Goal: Task Accomplishment & Management: Manage account settings

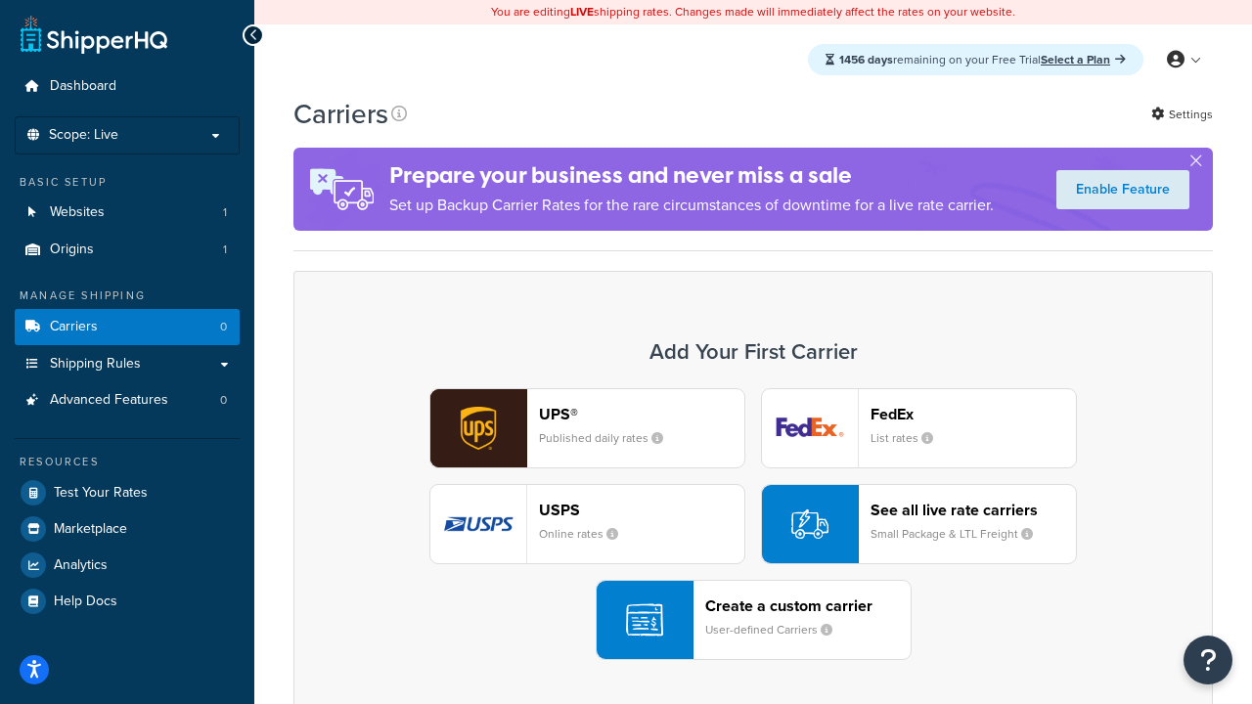
click at [753, 524] on div "UPS® Published daily rates FedEx List rates USPS Online rates See all live rate…" at bounding box center [753, 524] width 879 height 272
click at [974, 414] on header "FedEx" at bounding box center [973, 414] width 205 height 19
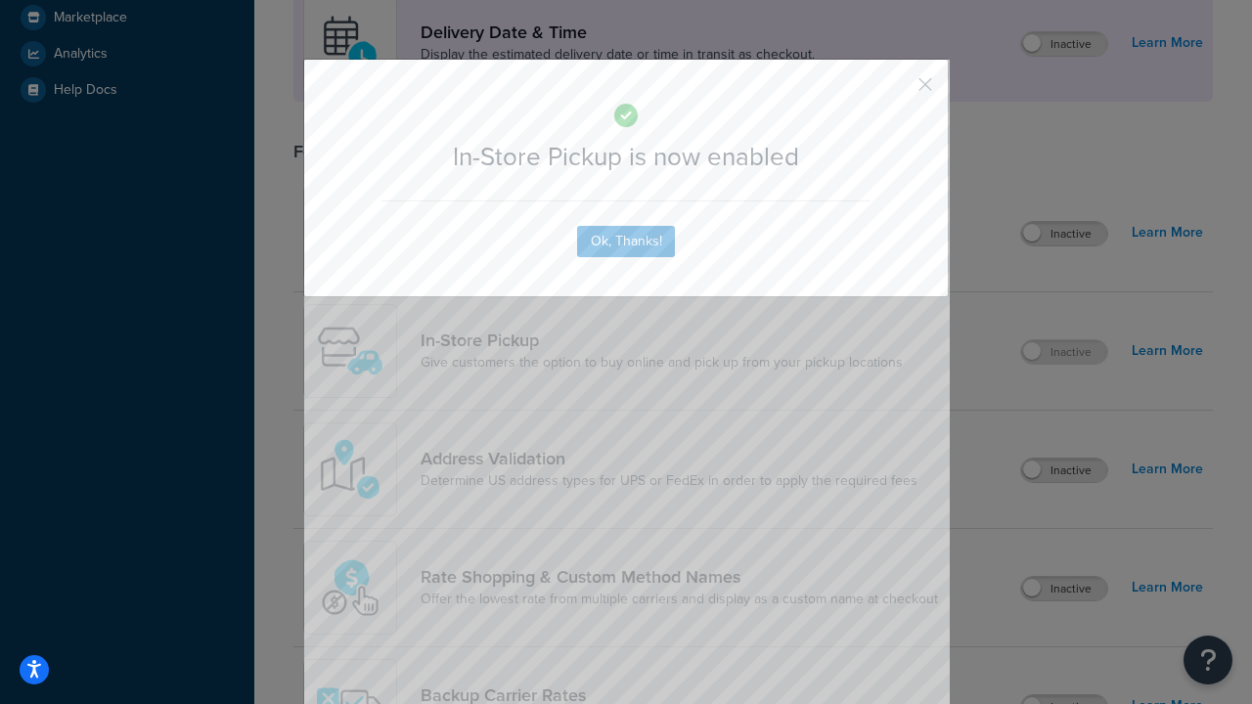
scroll to position [549, 0]
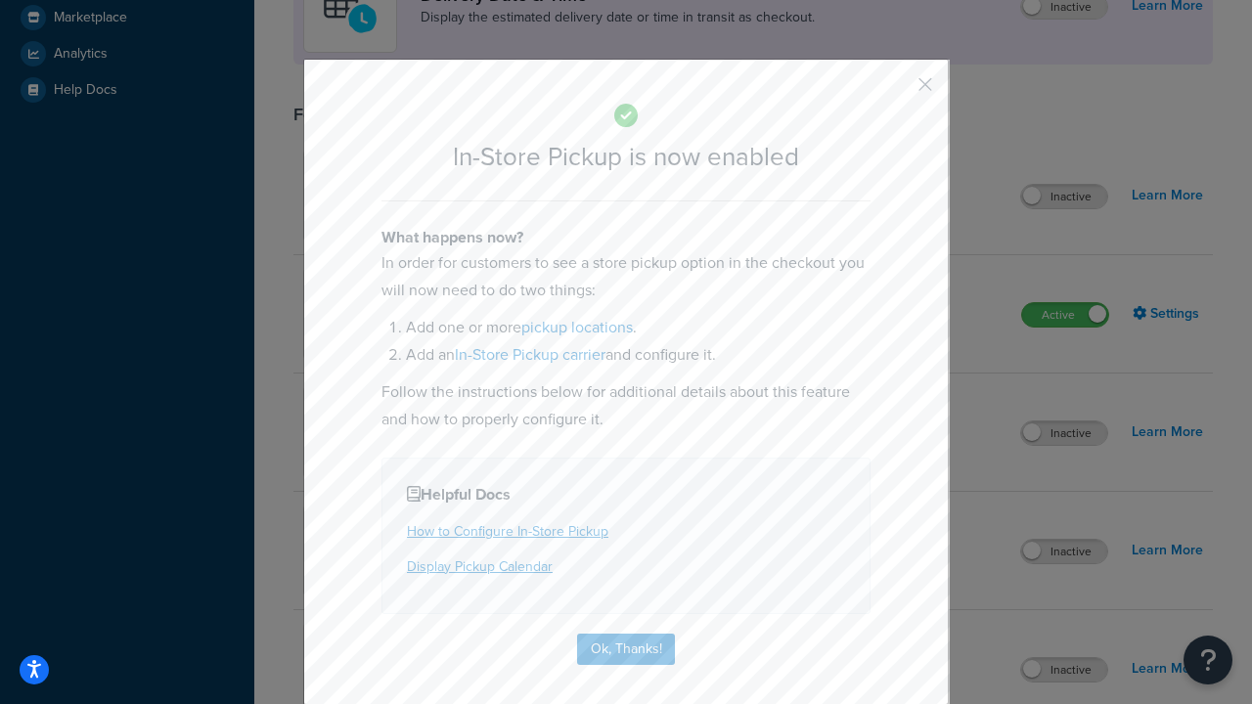
click at [896, 91] on button "button" at bounding box center [896, 91] width 5 height 5
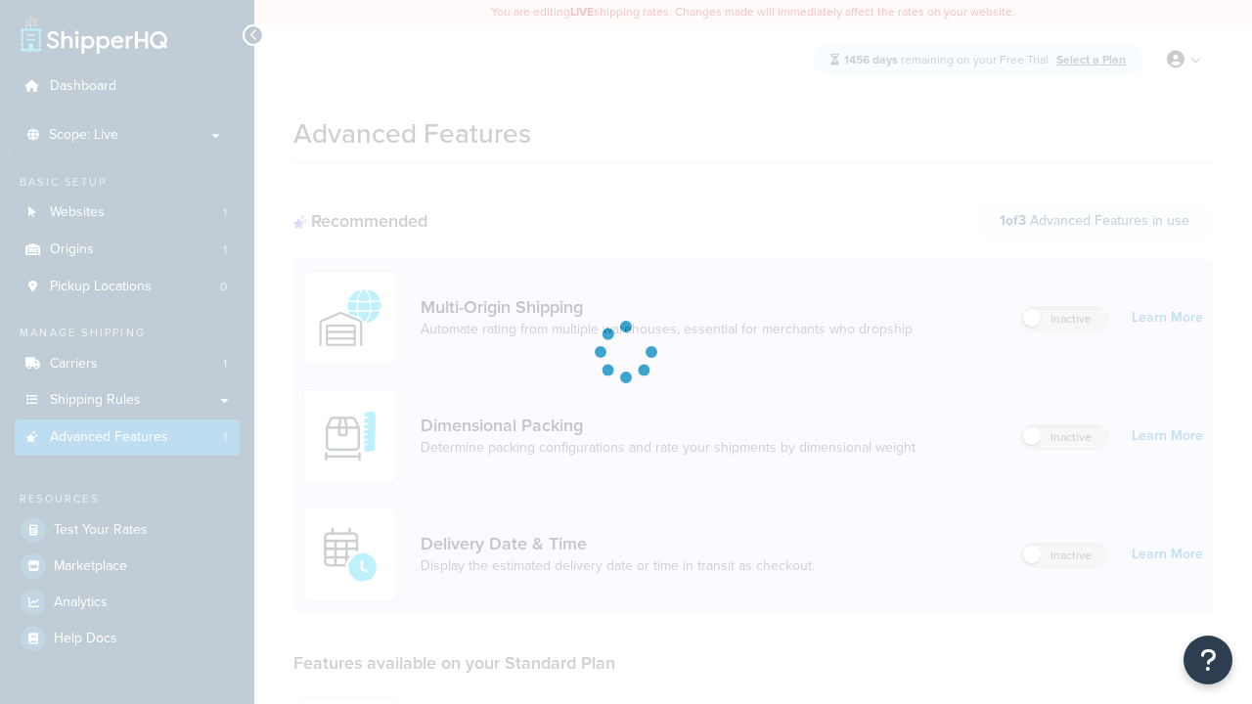
scroll to position [512, 0]
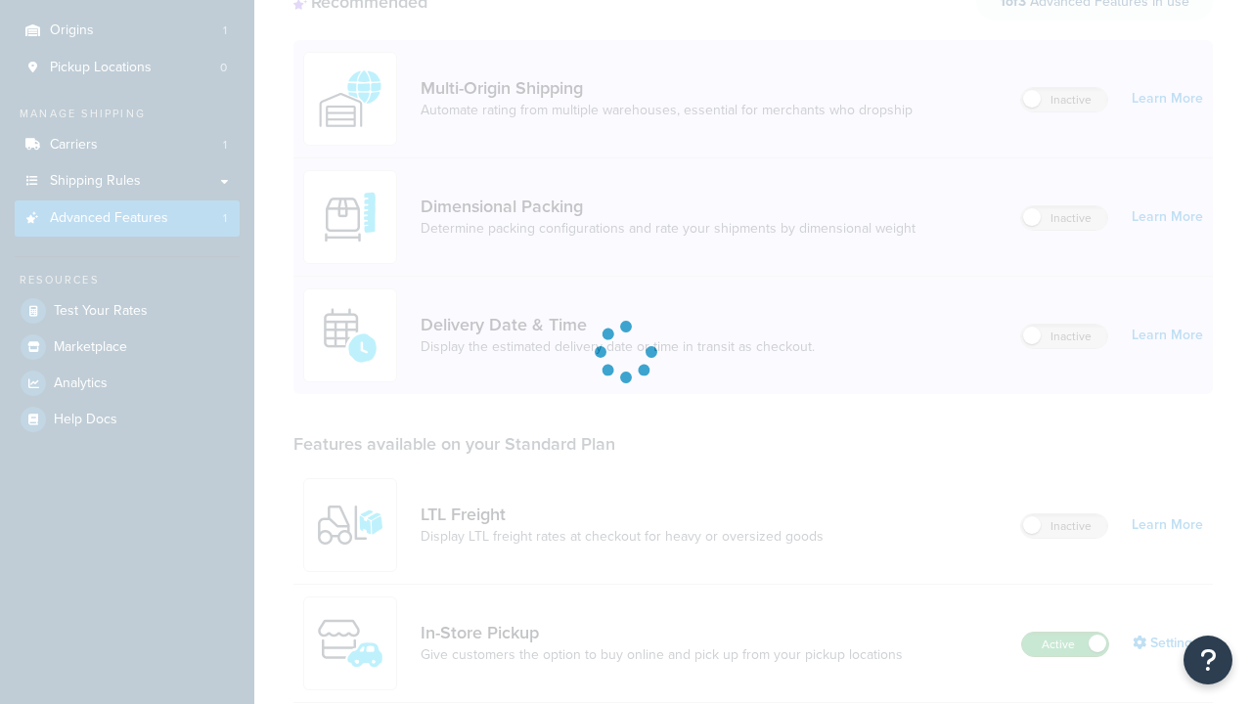
click at [1065, 633] on label "Active" at bounding box center [1065, 644] width 86 height 23
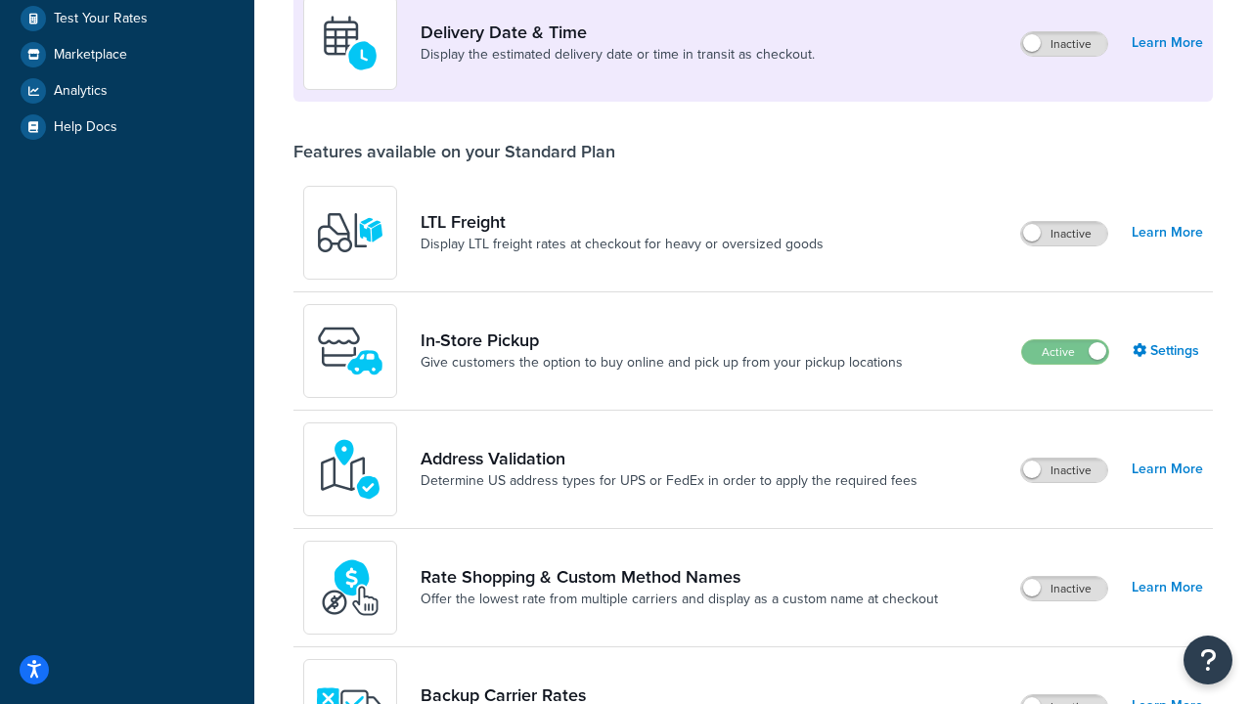
scroll to position [475, 0]
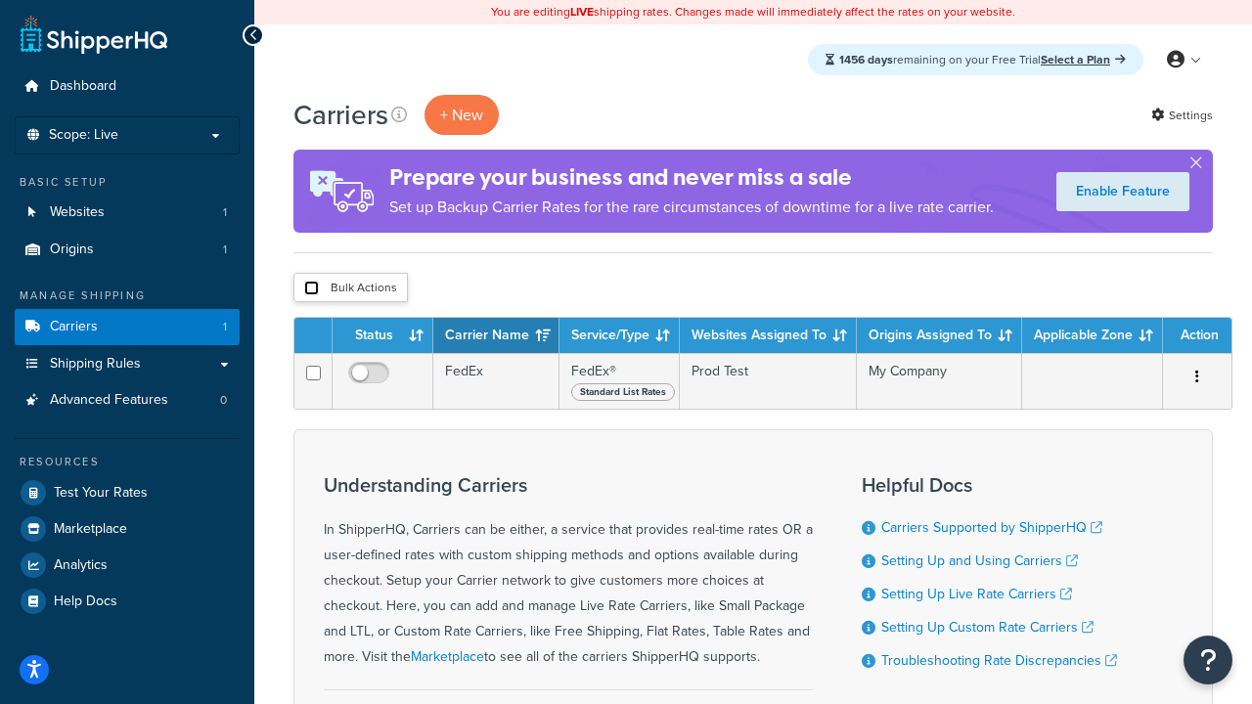
click at [311, 289] on input "checkbox" at bounding box center [311, 288] width 15 height 15
checkbox input "true"
click at [0, 0] on button "Delete" at bounding box center [0, 0] width 0 height 0
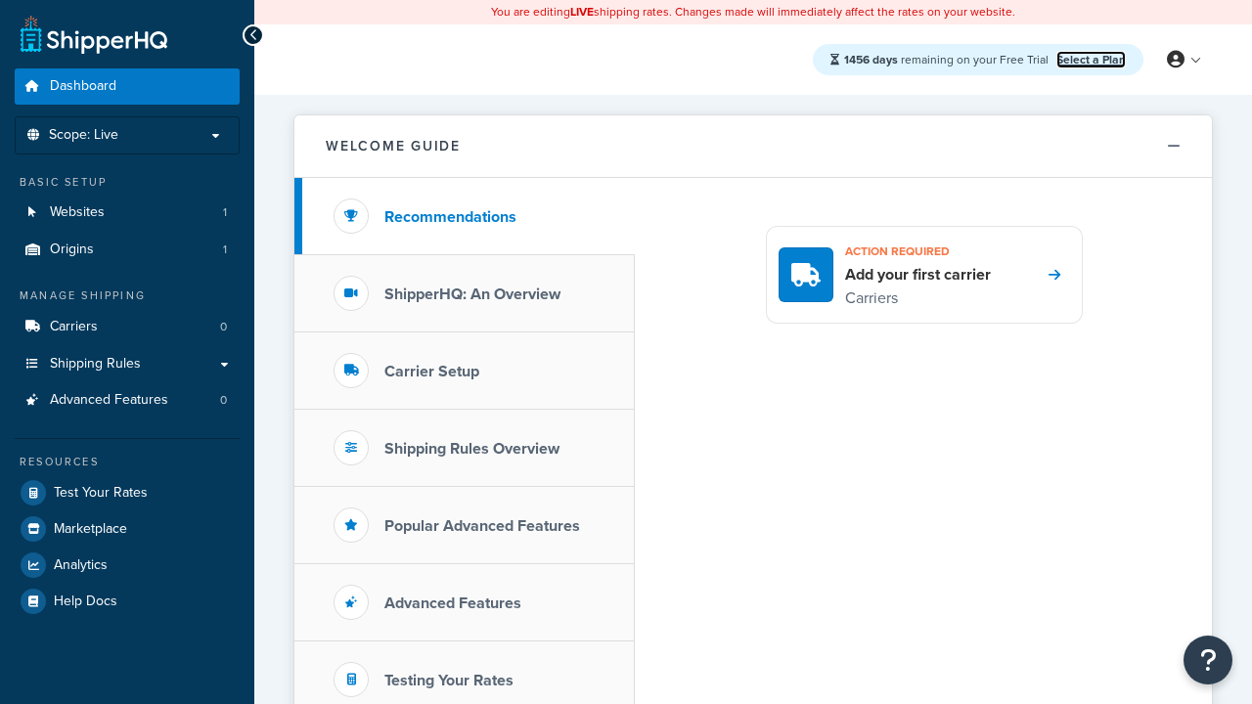
click at [1091, 59] on link "Select a Plan" at bounding box center [1091, 60] width 69 height 18
